Goal: Task Accomplishment & Management: Manage account settings

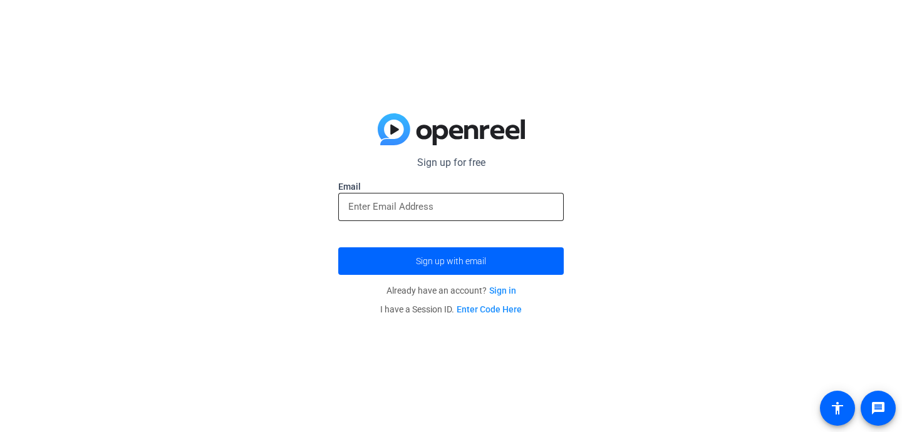
click at [420, 204] on input "email" at bounding box center [450, 206] width 205 height 15
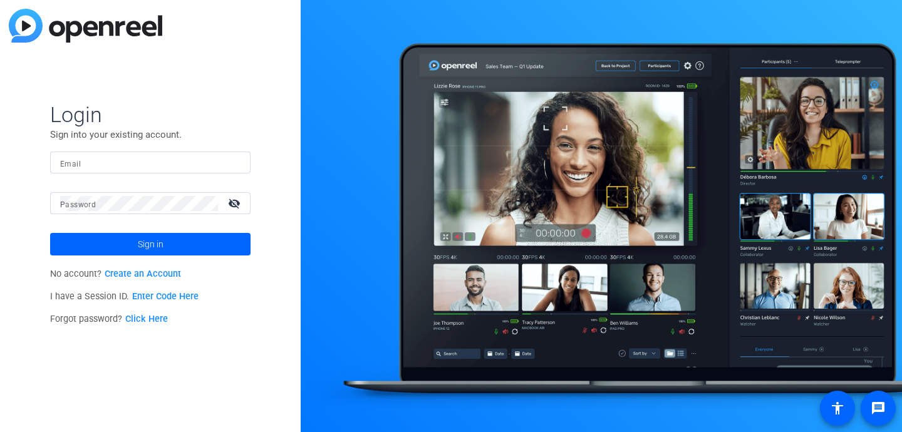
click at [163, 162] on input "Email" at bounding box center [150, 162] width 180 height 15
type input "[EMAIL_ADDRESS][DOMAIN_NAME]"
